Goal: Check status

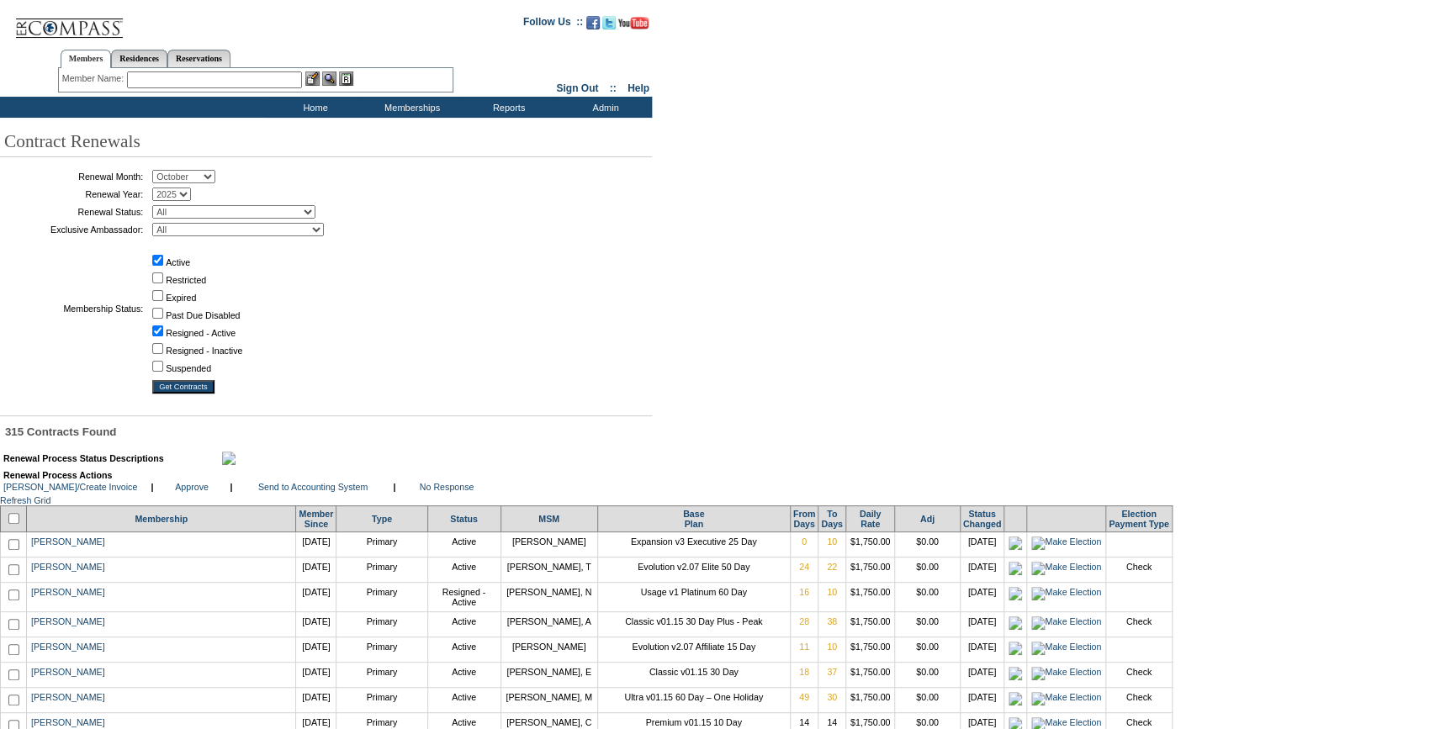
click at [213, 211] on select "All Not Started Pending Approved Election Made Election Changed No Response Man…" at bounding box center [233, 211] width 163 height 13
click at [194, 177] on select "January February March April May June July August September October November De…" at bounding box center [183, 176] width 63 height 13
select select "11"
click at [158, 171] on select "January February March April May June July August September October November De…" at bounding box center [183, 176] width 63 height 13
drag, startPoint x: 193, startPoint y: 388, endPoint x: 210, endPoint y: 386, distance: 16.9
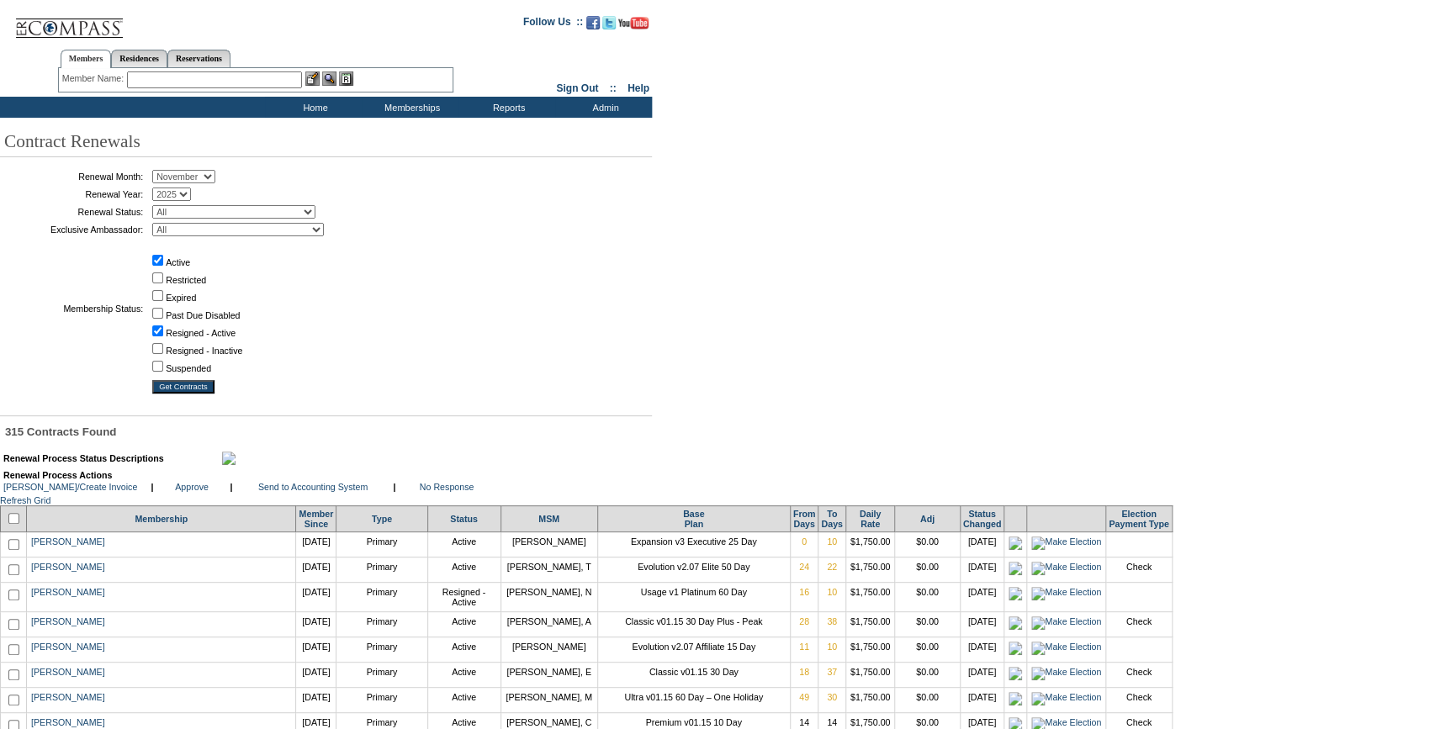
click at [193, 388] on input "Get Contracts" at bounding box center [183, 386] width 62 height 13
click at [286, 75] on input "text" at bounding box center [214, 80] width 175 height 17
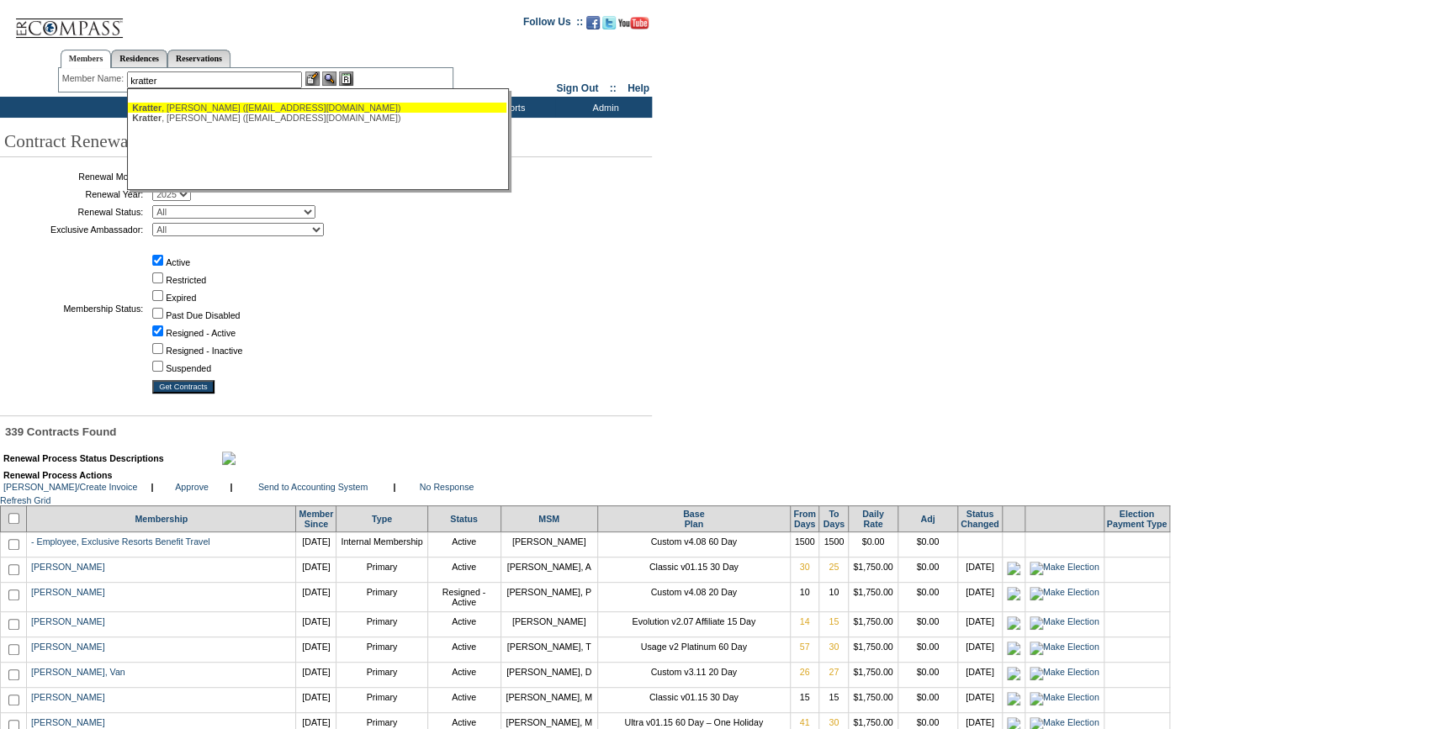
click at [194, 103] on div "Kratter , Jonathan (drkratter@gmail.com)" at bounding box center [317, 108] width 370 height 10
type input "Kratter, Jonathan (drkratter@gmail.com)"
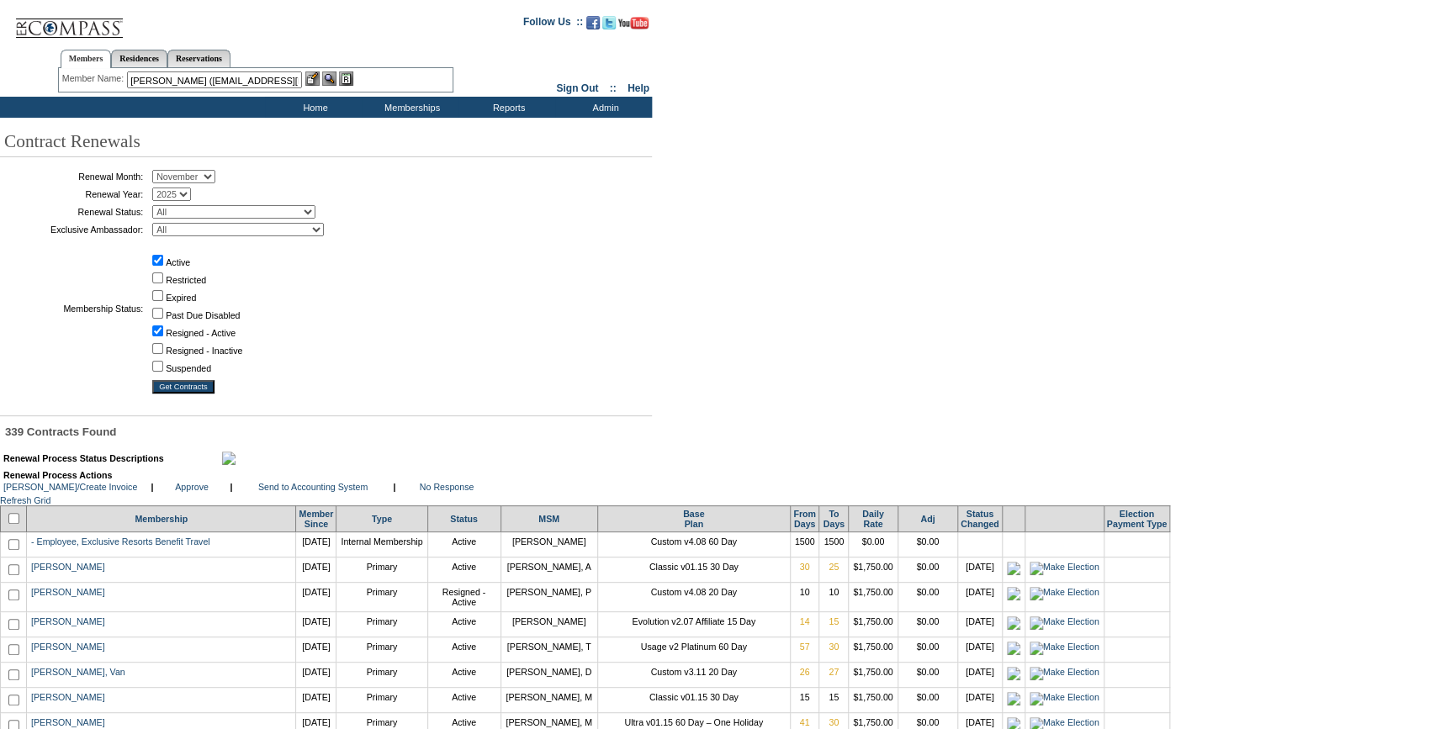
click at [313, 74] on img at bounding box center [312, 79] width 14 height 14
